Goal: Navigation & Orientation: Go to known website

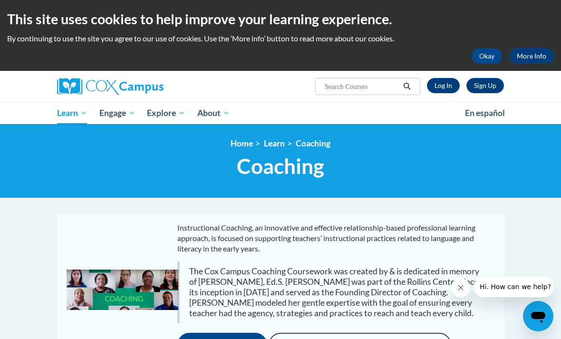
click at [445, 87] on link "Log In" at bounding box center [443, 85] width 33 height 15
